Goal: Task Accomplishment & Management: Manage account settings

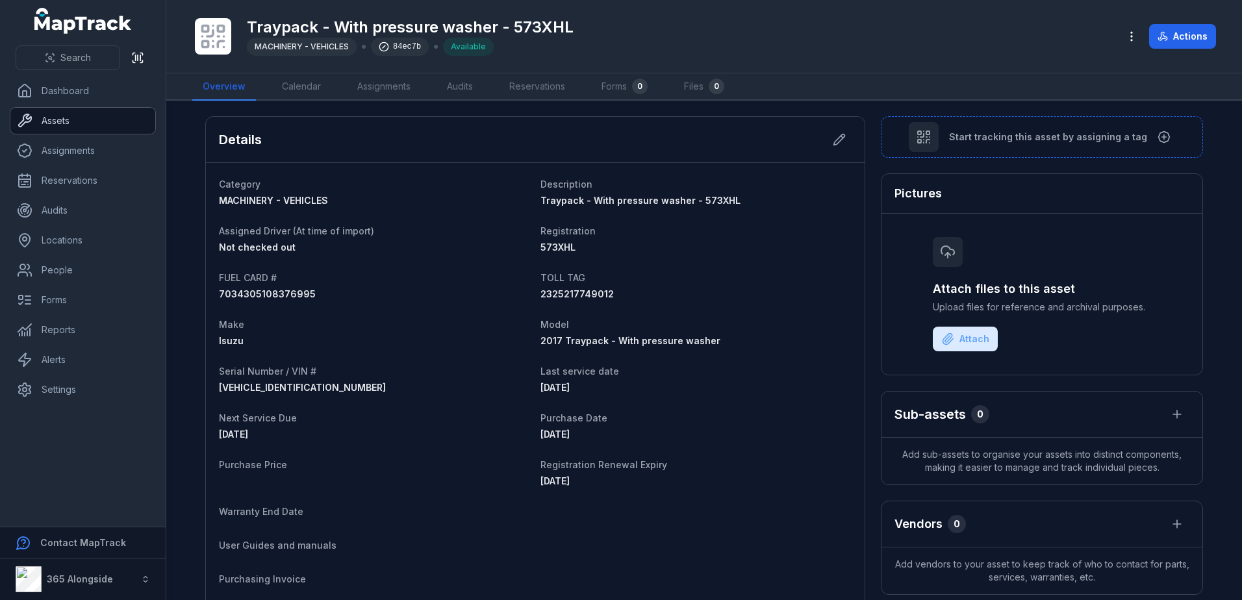
click at [51, 116] on link "Assets" at bounding box center [82, 121] width 145 height 26
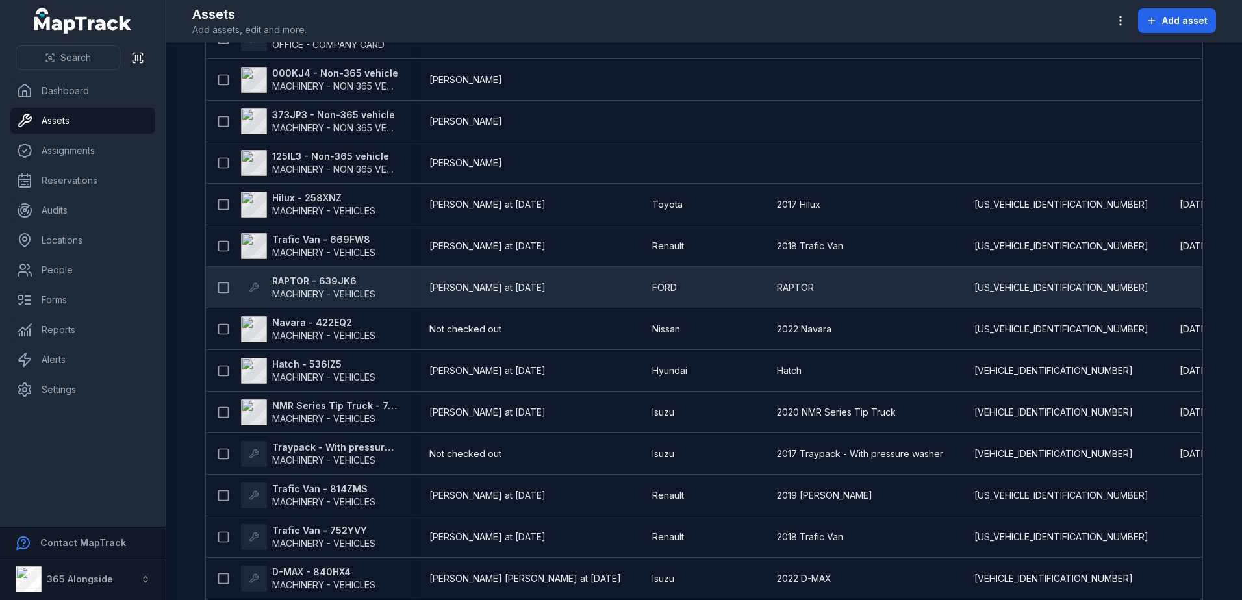
scroll to position [257, 0]
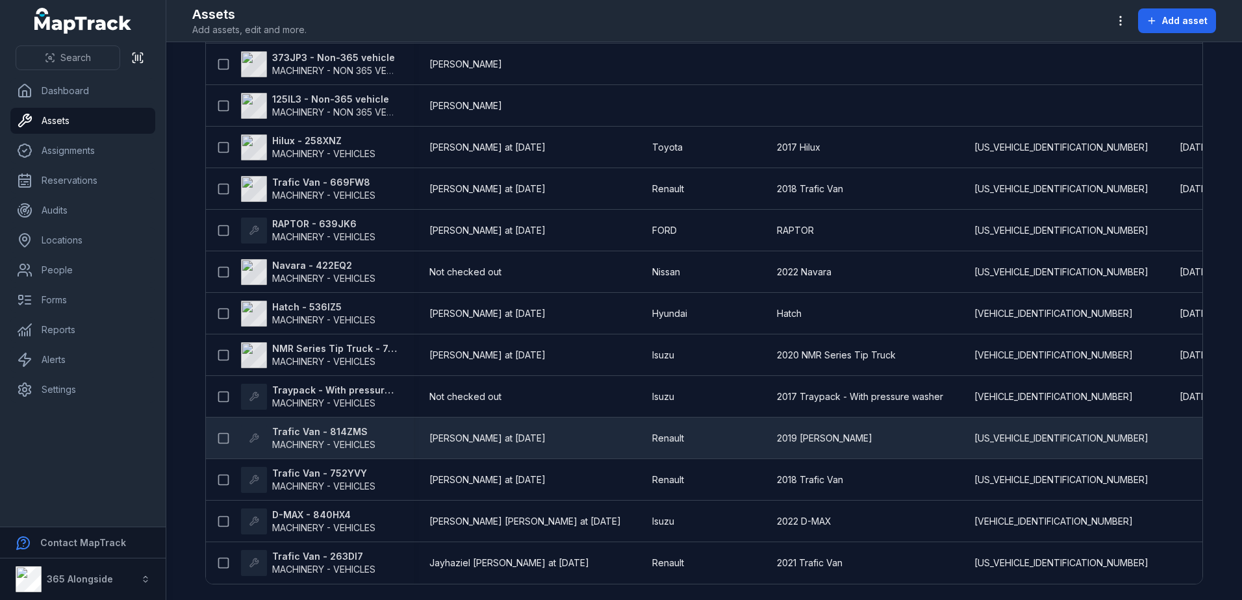
click at [340, 430] on strong "Trafic Van - 814ZMS" at bounding box center [323, 431] width 103 height 13
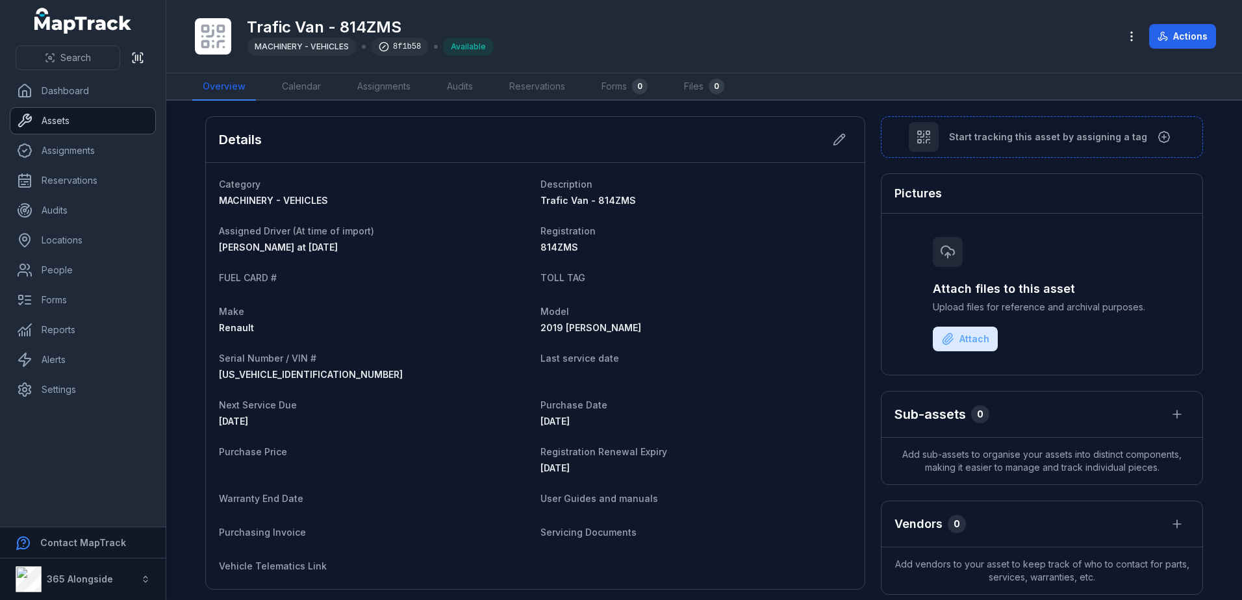
click at [60, 121] on link "Assets" at bounding box center [82, 121] width 145 height 26
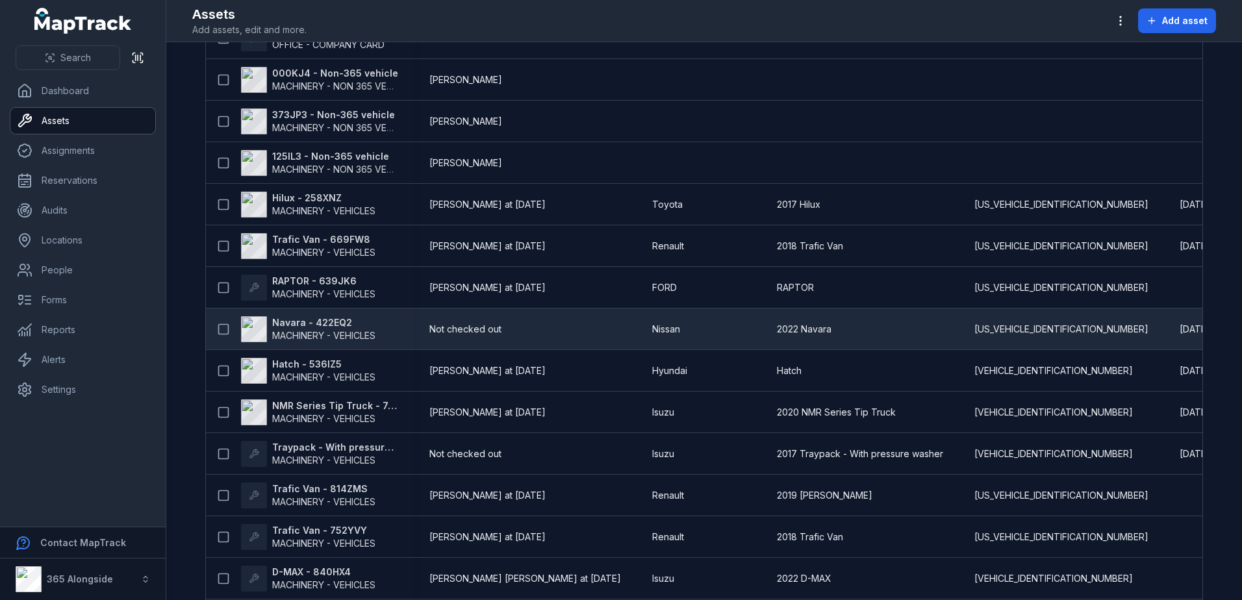
scroll to position [257, 0]
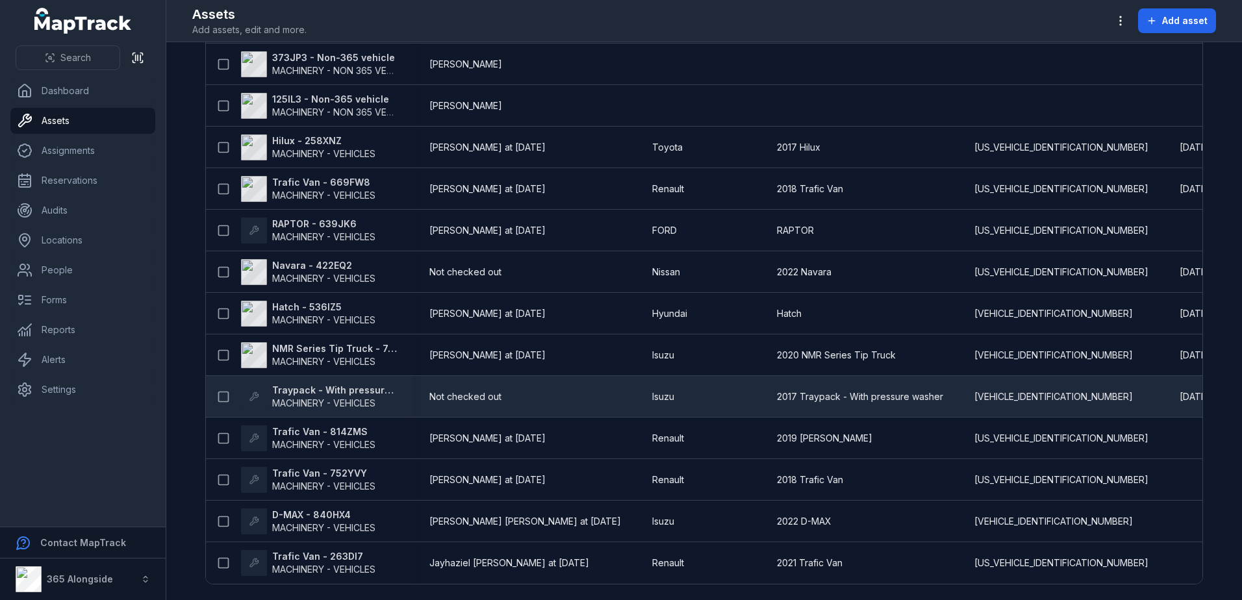
click at [346, 397] on span "MACHINERY - VEHICLES" at bounding box center [335, 403] width 126 height 13
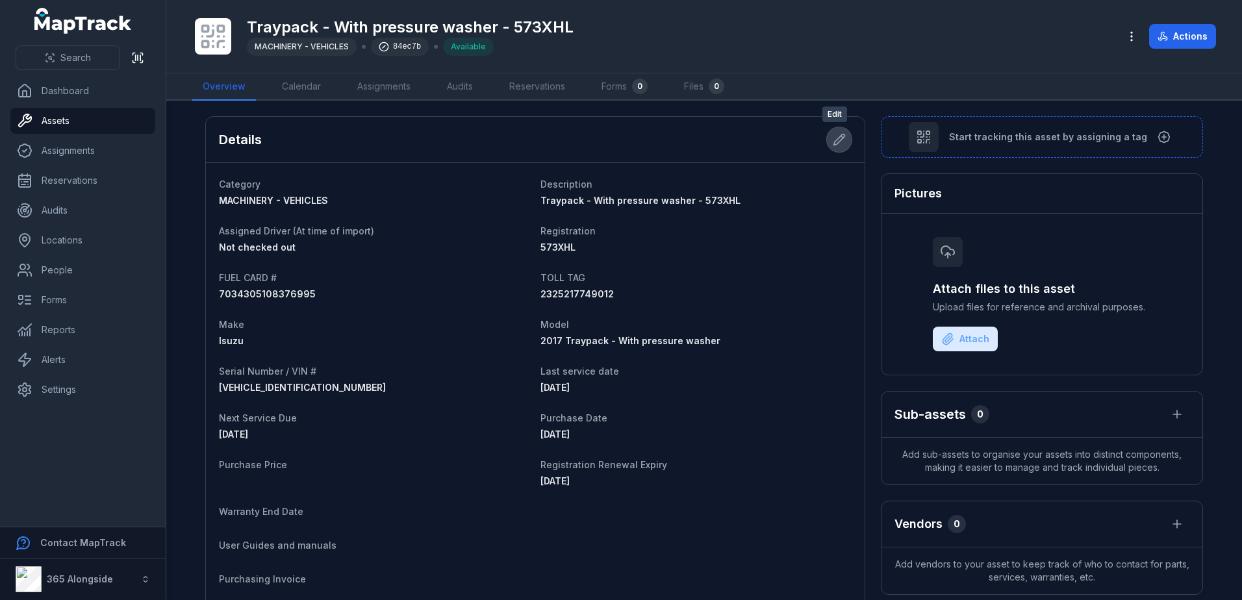
click at [834, 142] on icon at bounding box center [839, 139] width 11 height 11
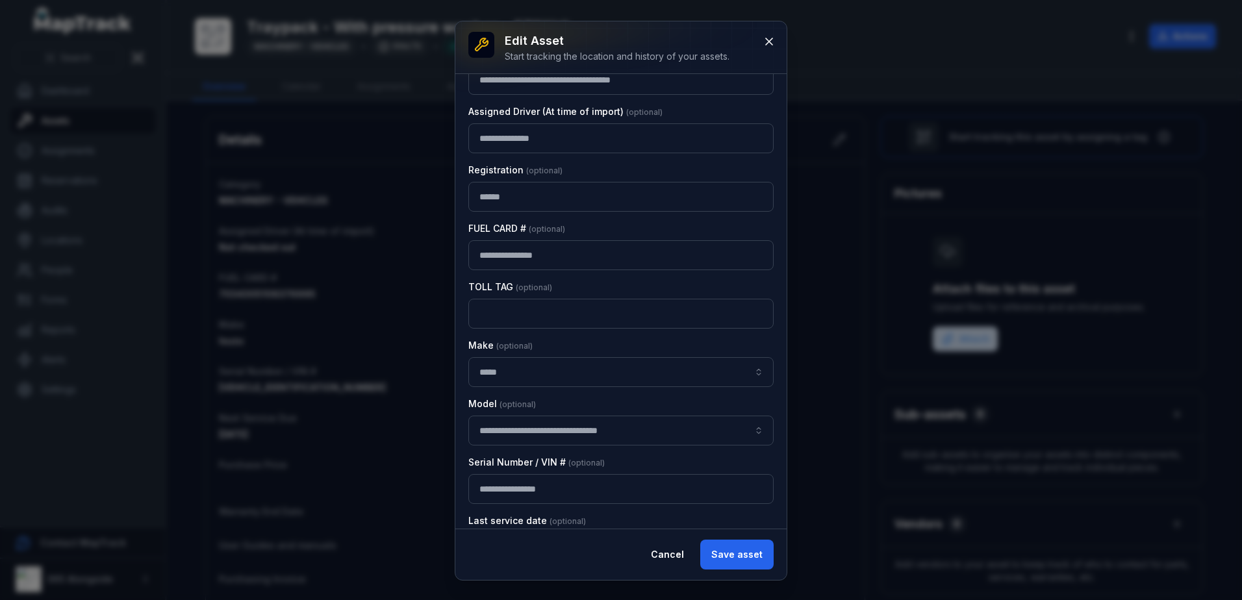
scroll to position [260, 0]
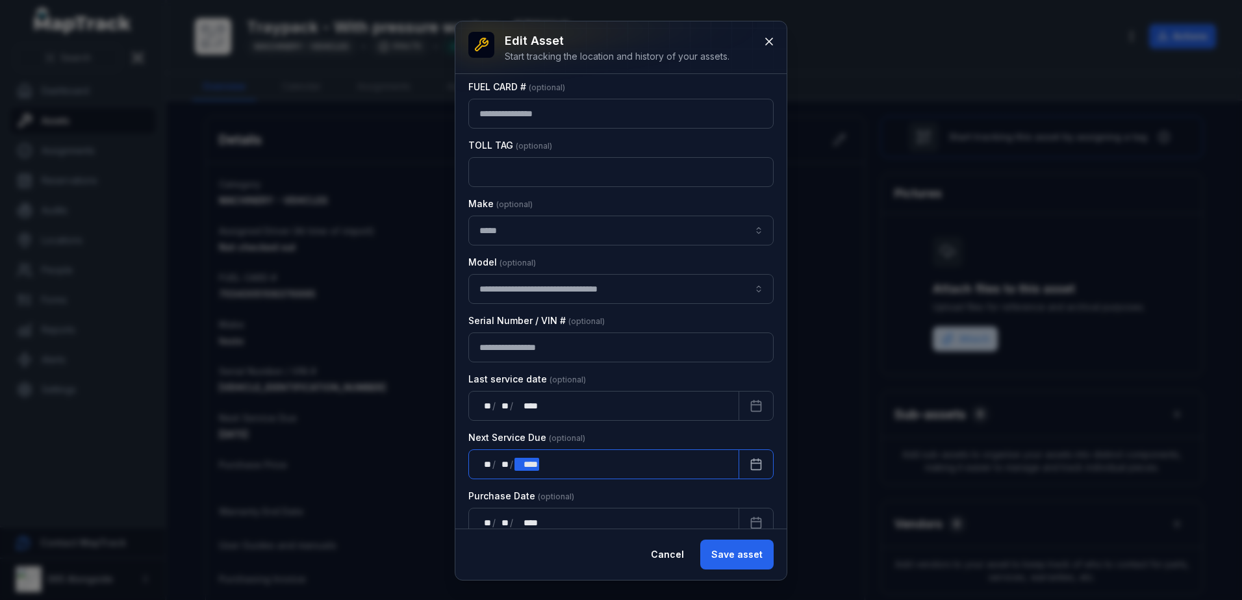
click at [542, 465] on div "** ** / ** ** / **** ****" at bounding box center [603, 464] width 271 height 30
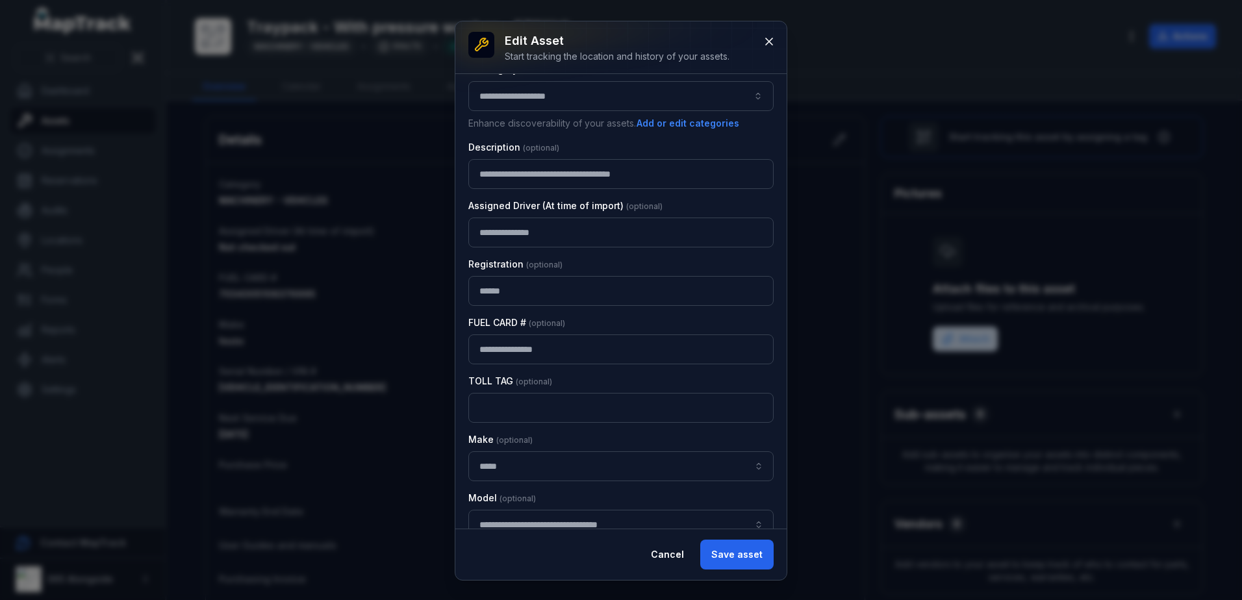
scroll to position [0, 0]
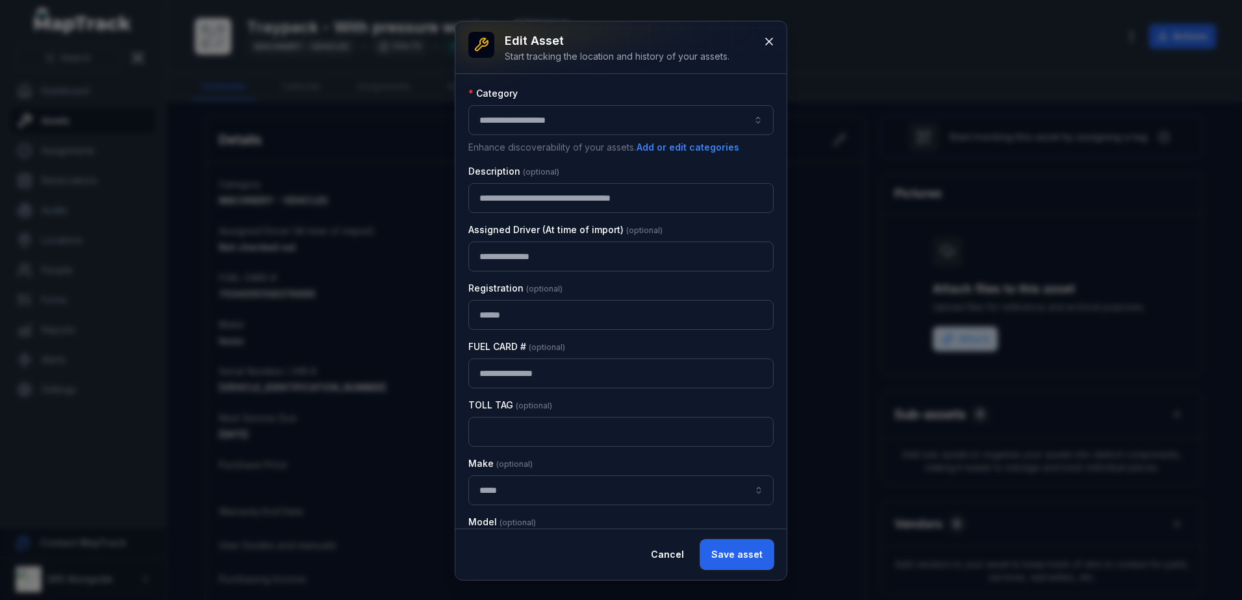
click at [755, 553] on button "Save asset" at bounding box center [736, 555] width 73 height 30
